Goal: Information Seeking & Learning: Learn about a topic

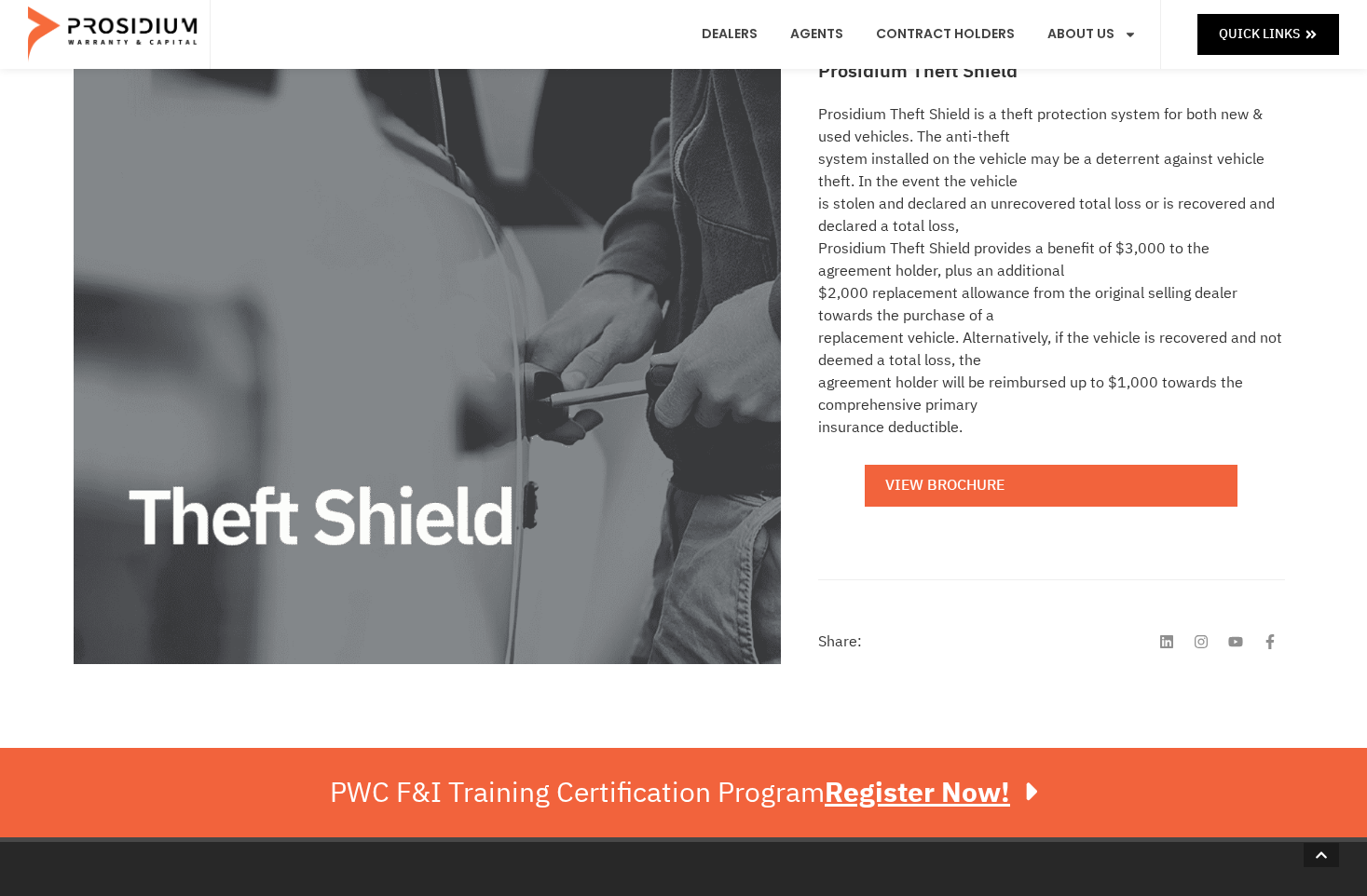
scroll to position [372, 0]
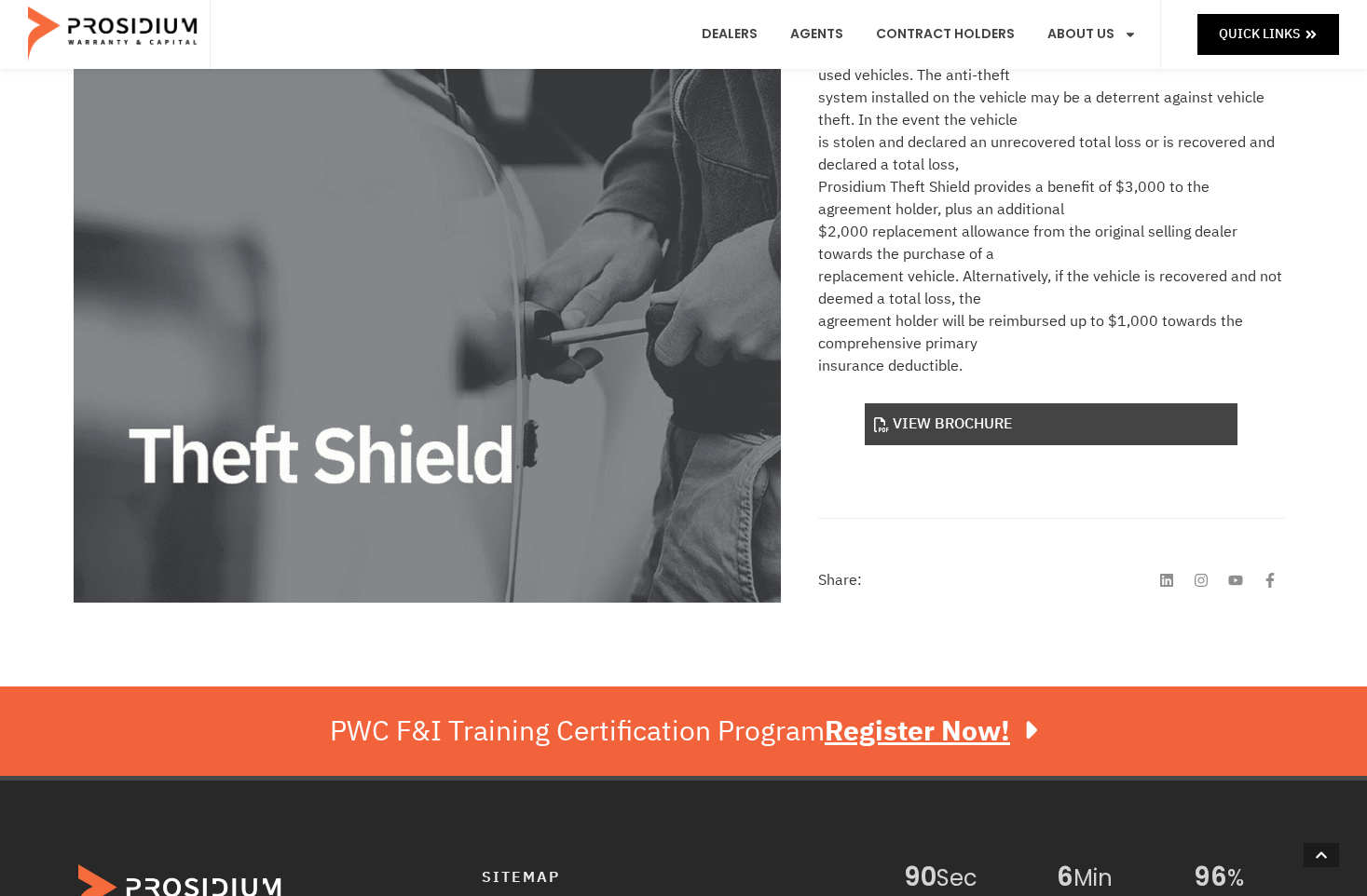
click at [892, 431] on link "View Brochure" at bounding box center [1052, 423] width 372 height 41
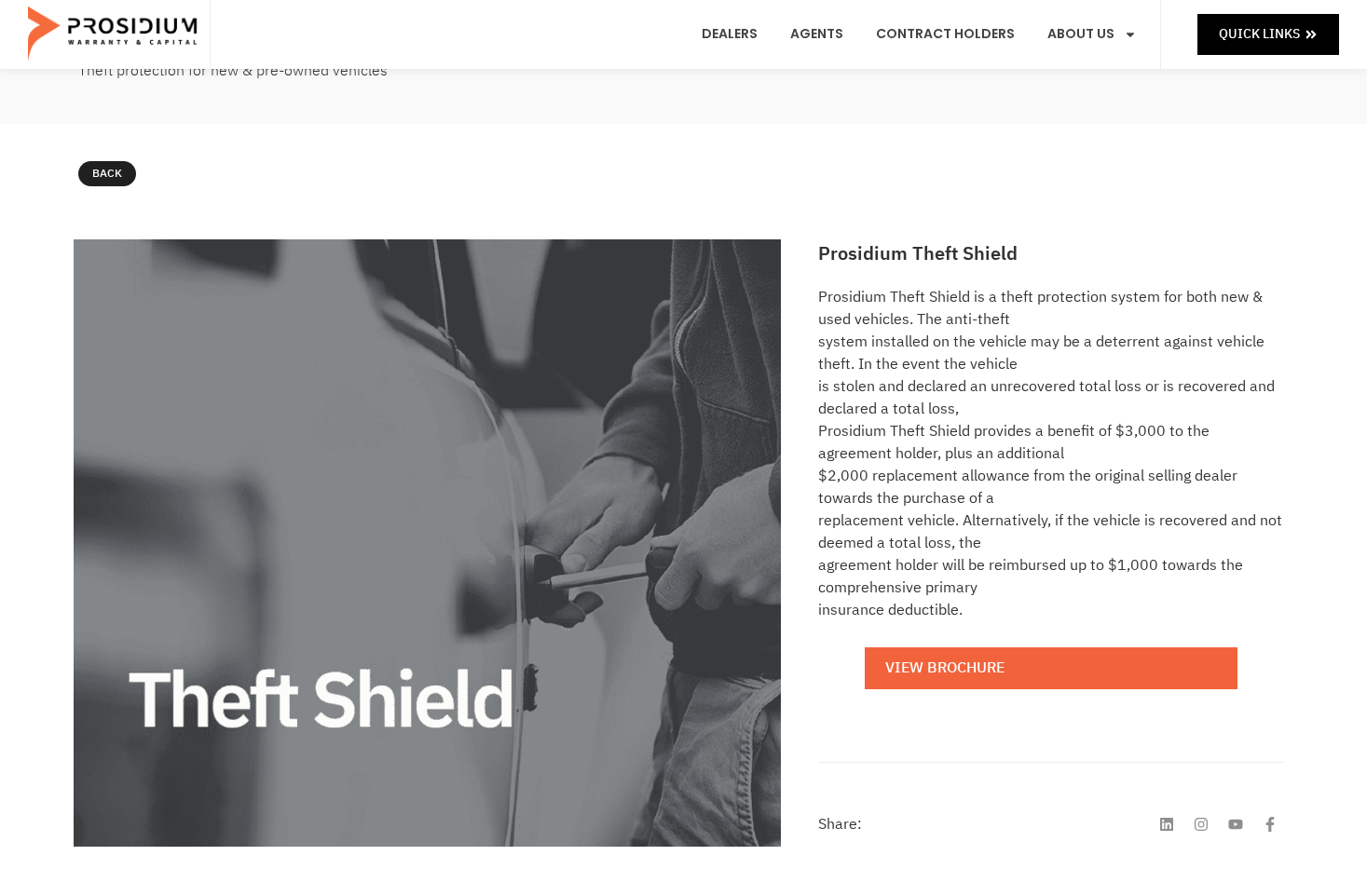
scroll to position [0, 0]
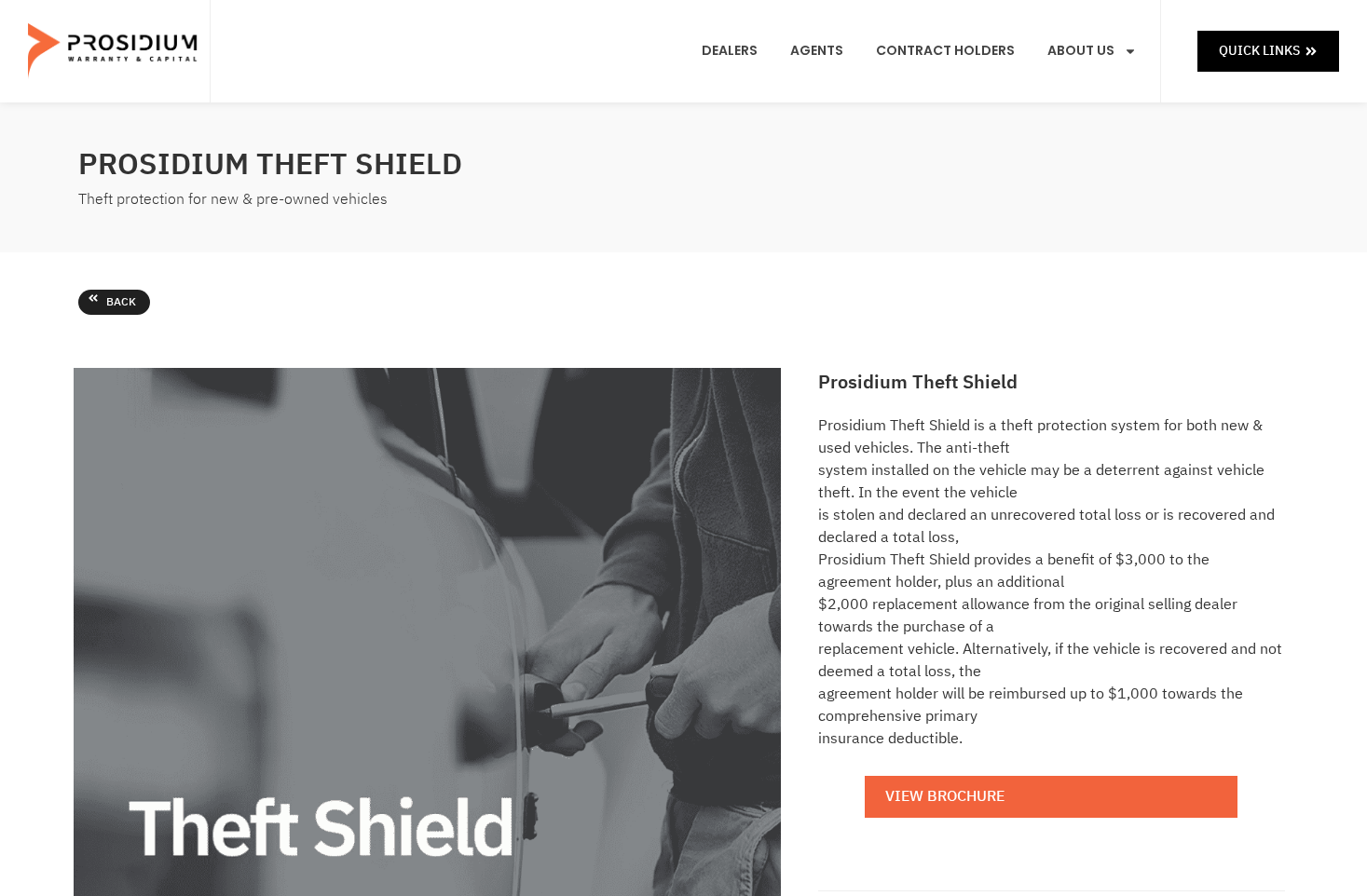
click at [106, 312] on span "Back" at bounding box center [121, 302] width 30 height 20
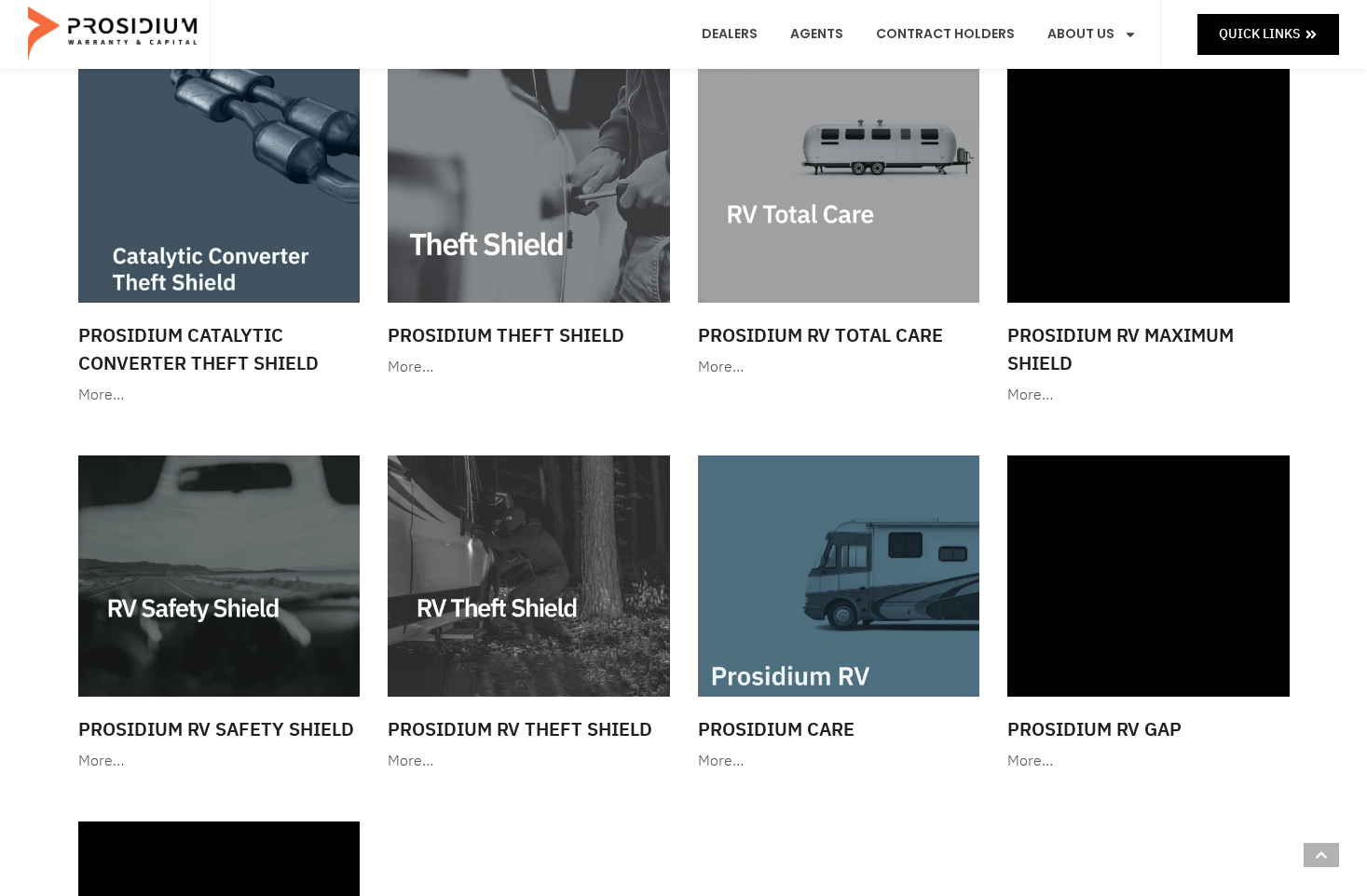
scroll to position [2143, 0]
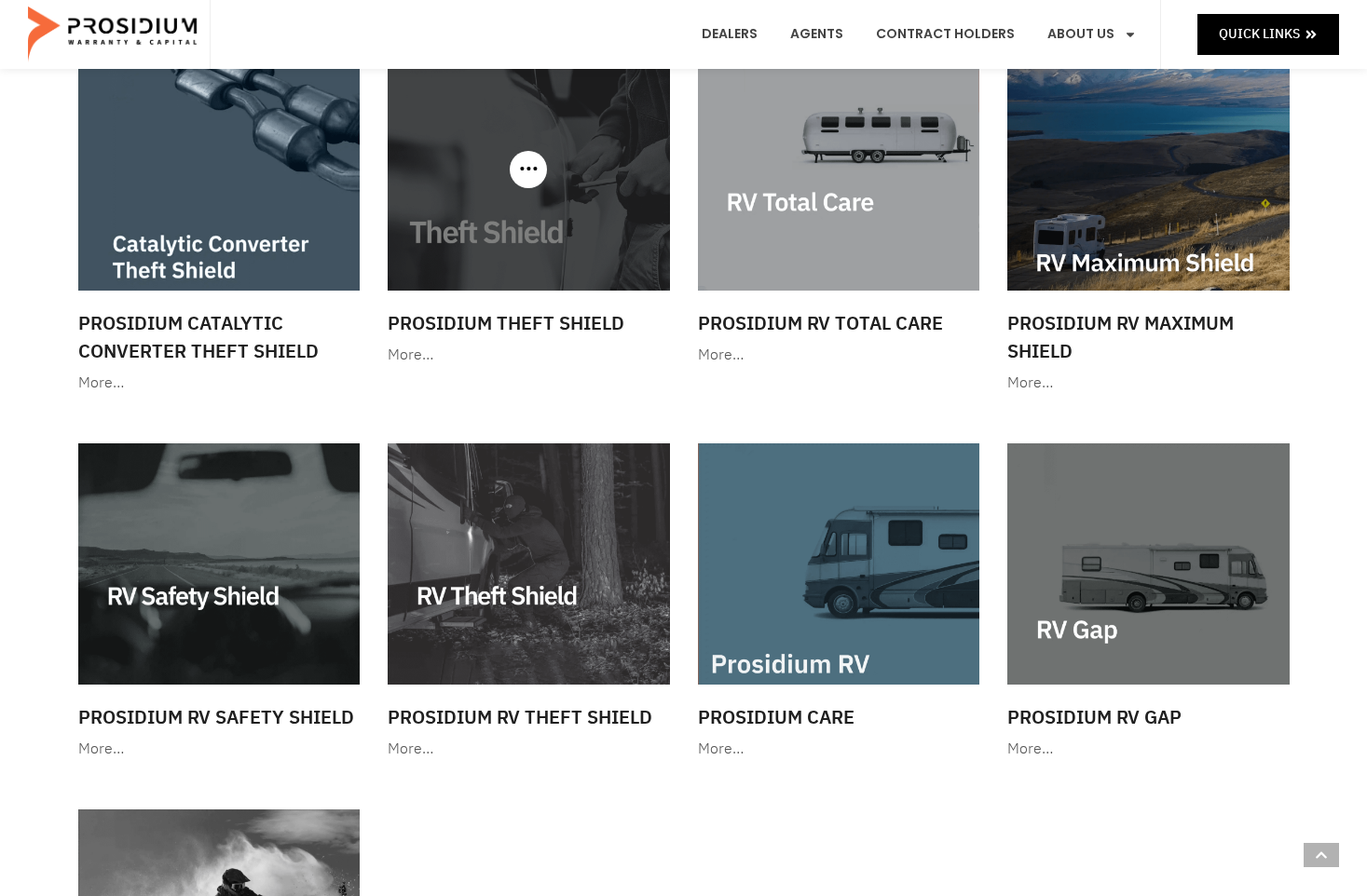
click at [552, 327] on h3 "Prosidium Theft Shield" at bounding box center [529, 323] width 283 height 28
